Goal: Task Accomplishment & Management: Manage account settings

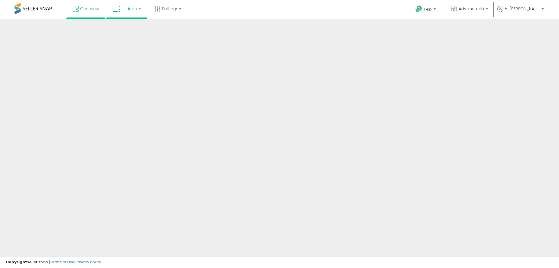
click at [132, 9] on span "Listings" at bounding box center [129, 9] width 15 height 6
click at [133, 8] on span "Listings" at bounding box center [129, 9] width 15 height 6
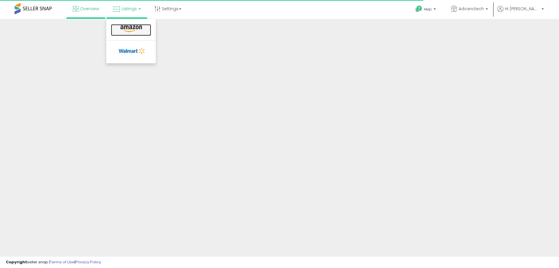
click at [126, 32] on icon at bounding box center [131, 29] width 25 height 8
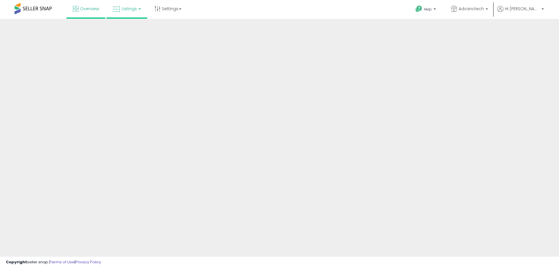
click at [126, 13] on link "Listings" at bounding box center [126, 8] width 37 height 17
click at [123, 29] on icon at bounding box center [131, 29] width 25 height 8
click at [122, 11] on span "Listings" at bounding box center [129, 9] width 15 height 6
click at [117, 30] on link at bounding box center [131, 30] width 40 height 12
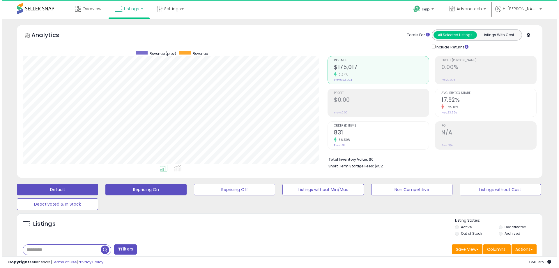
scroll to position [119, 305]
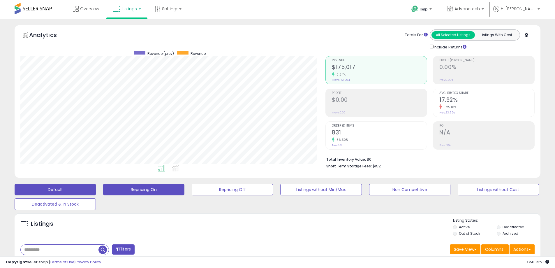
click at [162, 188] on button "Repricing On" at bounding box center [143, 189] width 81 height 12
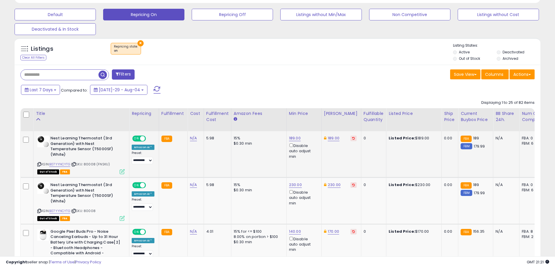
scroll to position [119, 305]
click at [363, 117] on div "Fulfillable Quantity" at bounding box center [373, 116] width 20 height 12
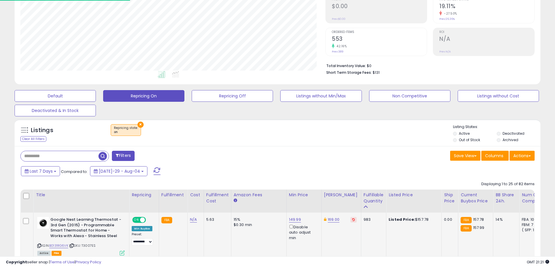
scroll to position [175, 0]
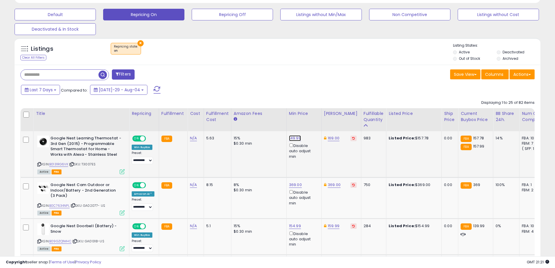
click at [293, 137] on link "149.99" at bounding box center [295, 138] width 12 height 6
click at [262, 119] on input "******" at bounding box center [276, 118] width 52 height 10
click at [260, 116] on input "******" at bounding box center [276, 118] width 52 height 10
type input "******"
click at [314, 120] on button "submit" at bounding box center [309, 117] width 10 height 9
